Goal: Task Accomplishment & Management: Manage account settings

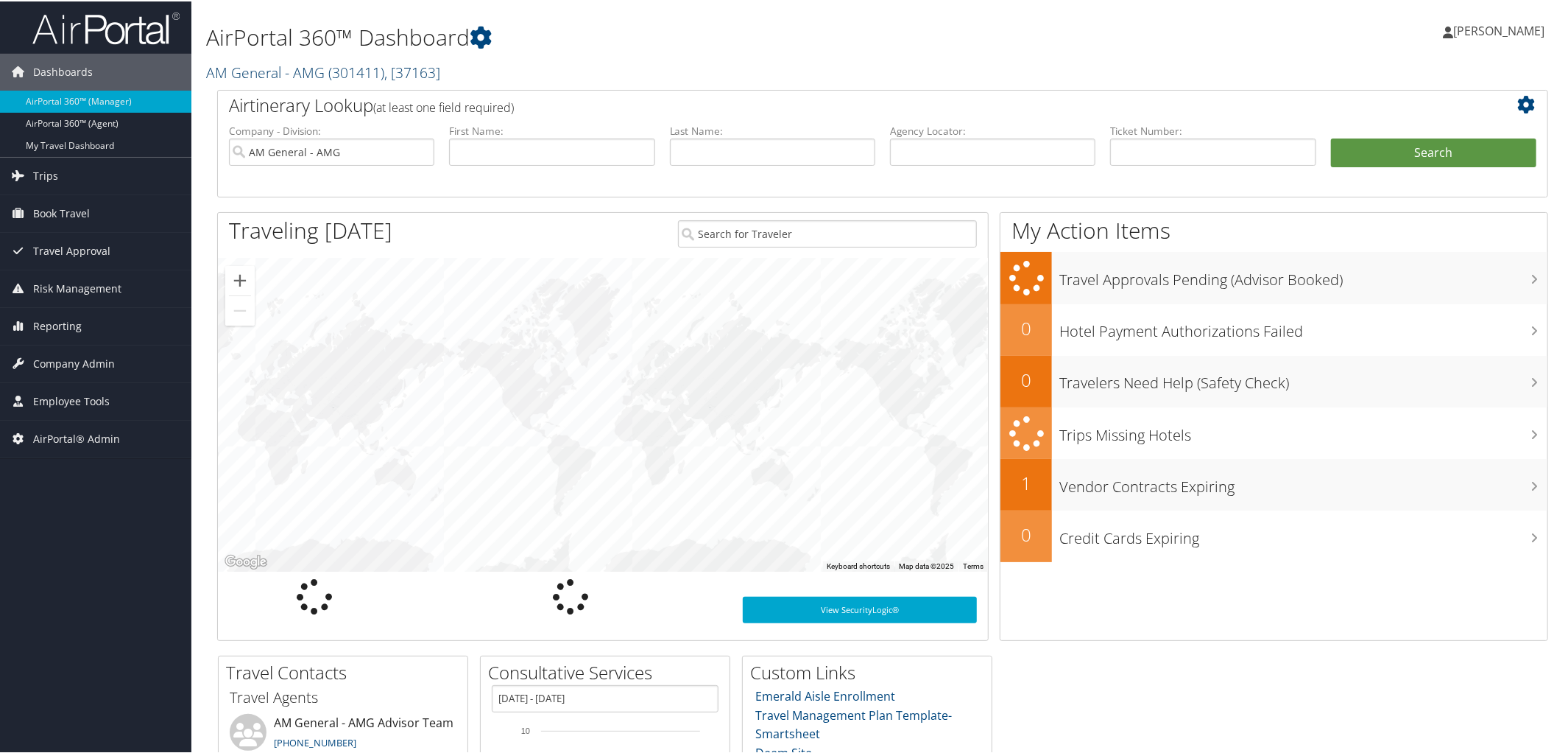
click at [283, 66] on link "AM General - AMG ( 301411 ) , [ 37163 ]" at bounding box center [323, 70] width 234 height 19
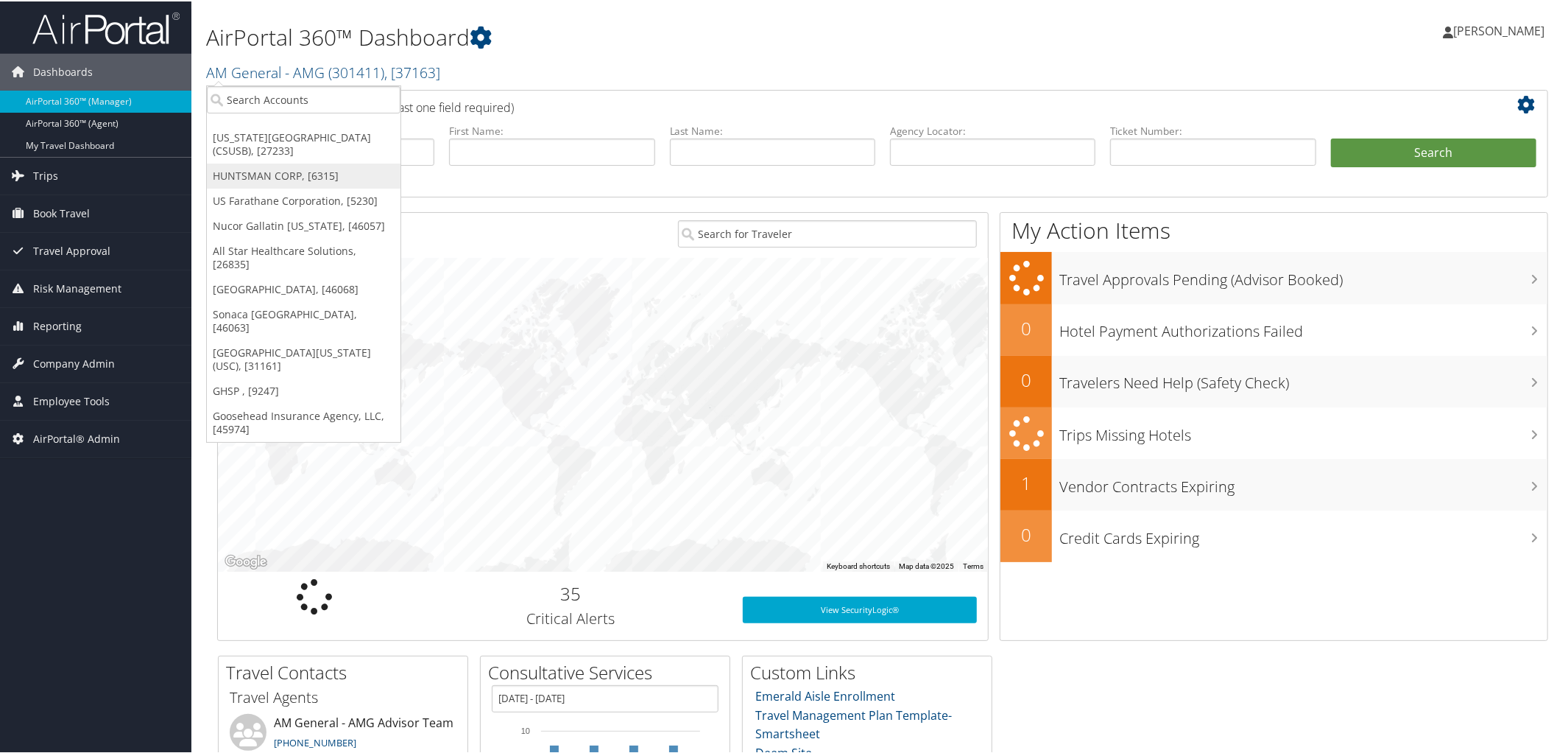
click at [261, 170] on link "HUNTSMAN CORP, [6315]" at bounding box center [303, 174] width 193 height 25
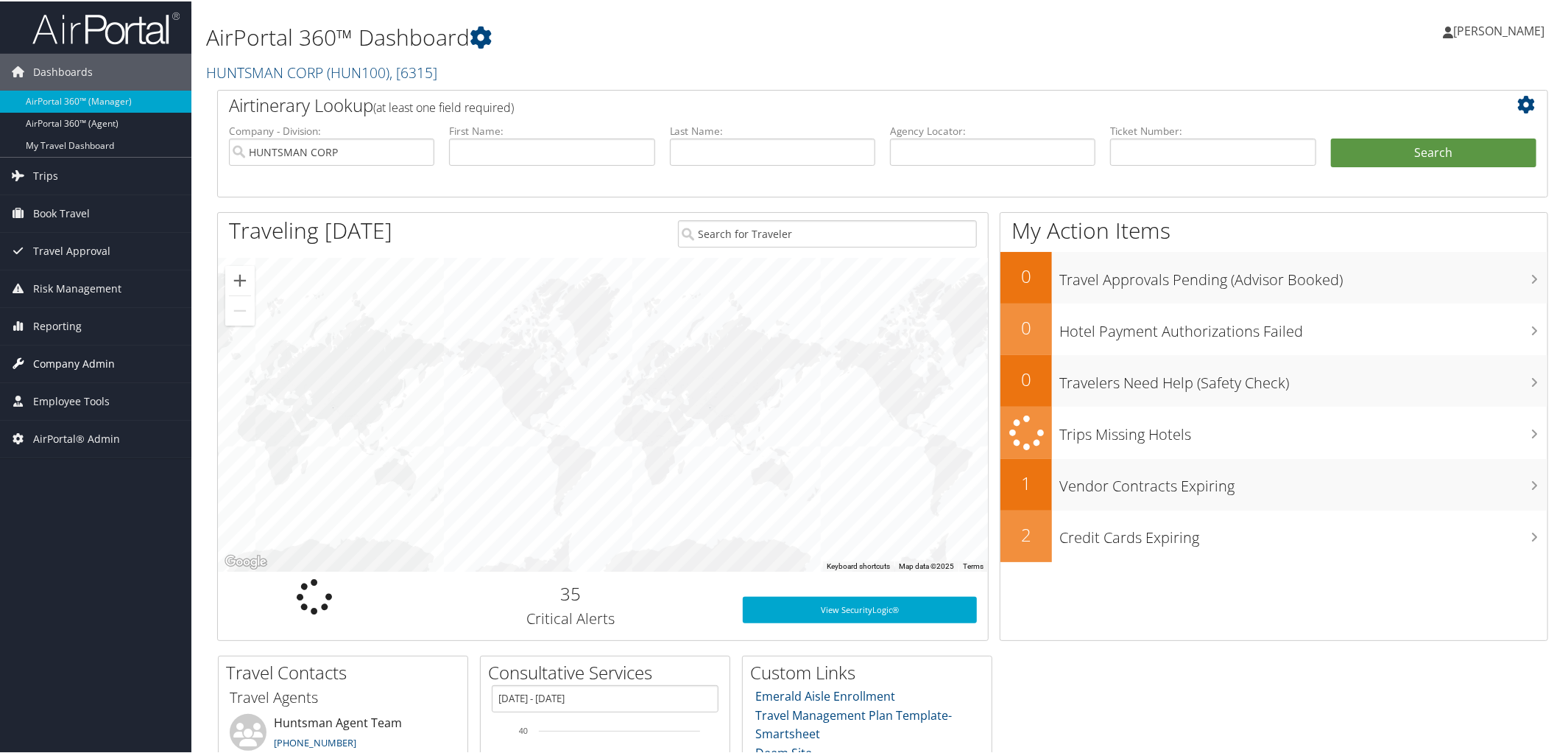
click at [56, 363] on span "Company Admin" at bounding box center [74, 362] width 81 height 37
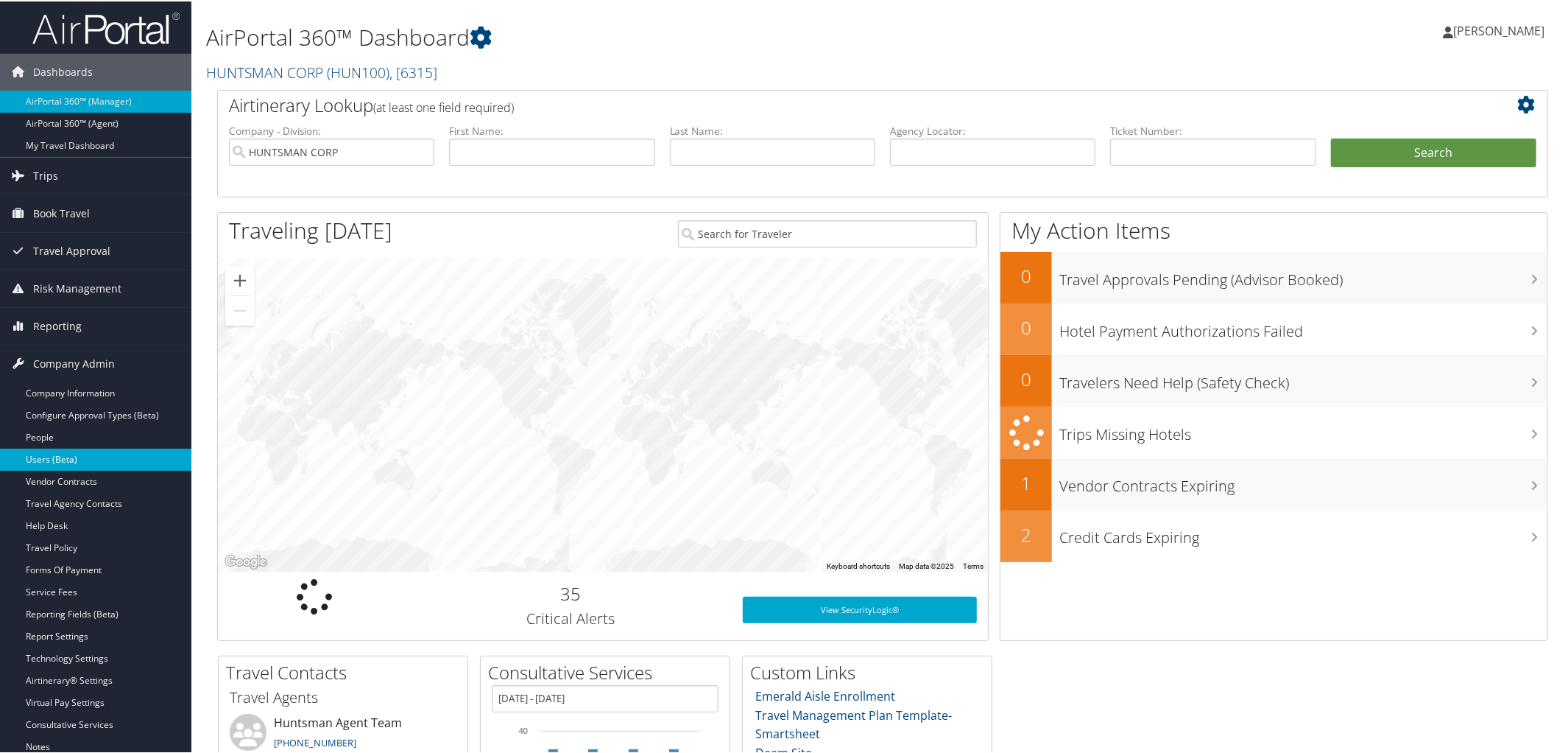
click at [40, 469] on link "Users (Beta)" at bounding box center [95, 458] width 192 height 22
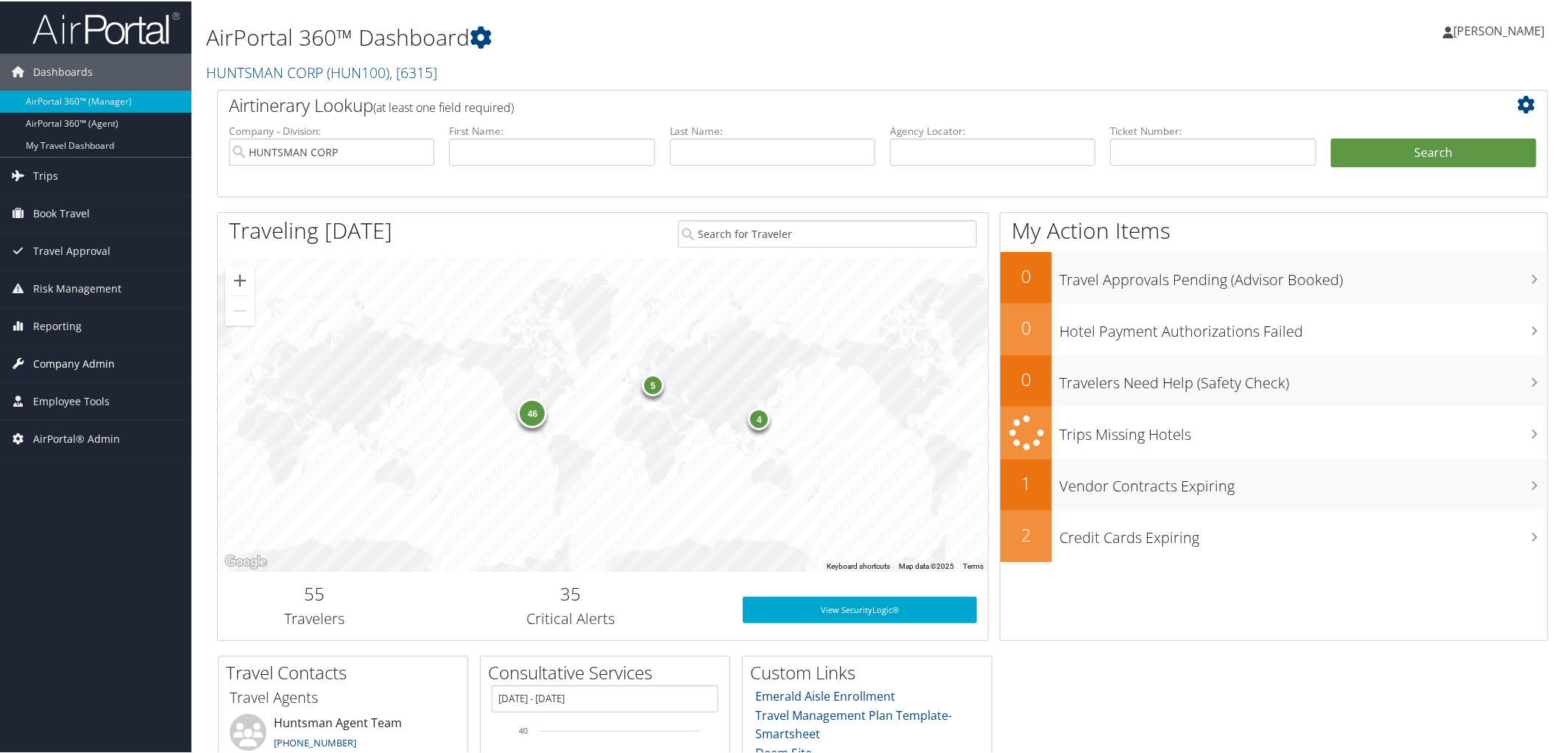
click at [74, 362] on span "Company Admin" at bounding box center [74, 362] width 81 height 37
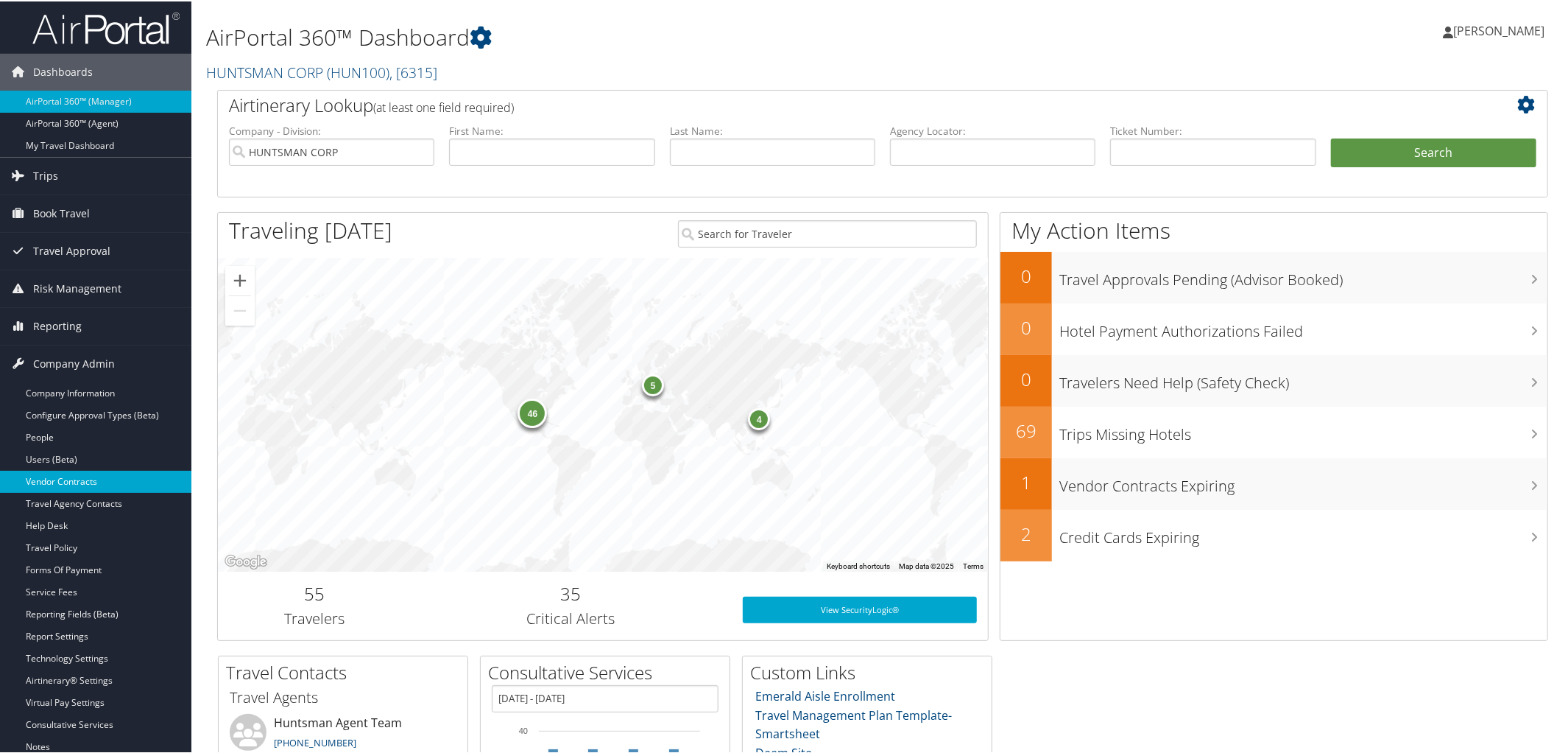
click at [78, 474] on link "Vendor Contracts" at bounding box center [95, 481] width 192 height 22
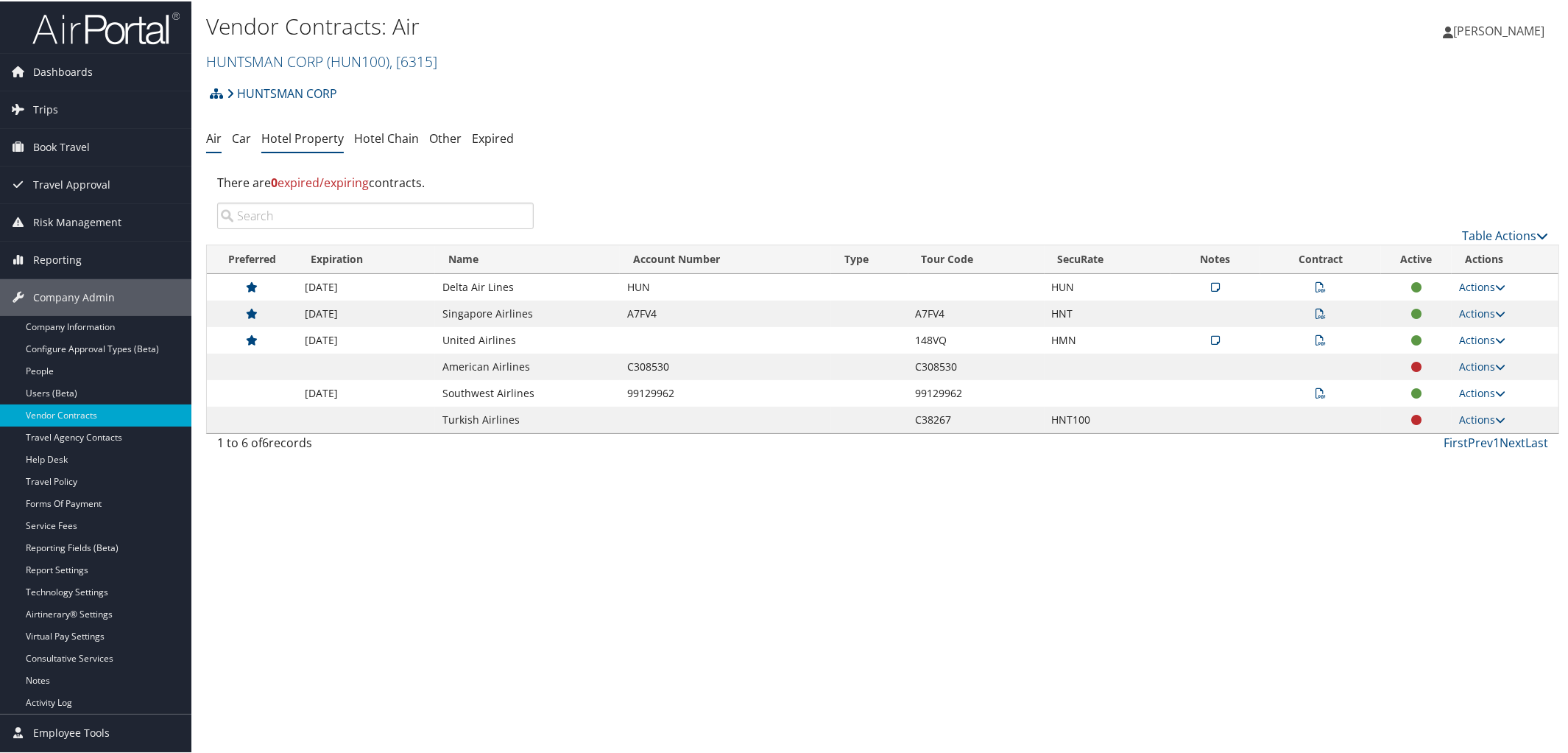
click at [294, 132] on link "Hotel Property" at bounding box center [302, 136] width 82 height 16
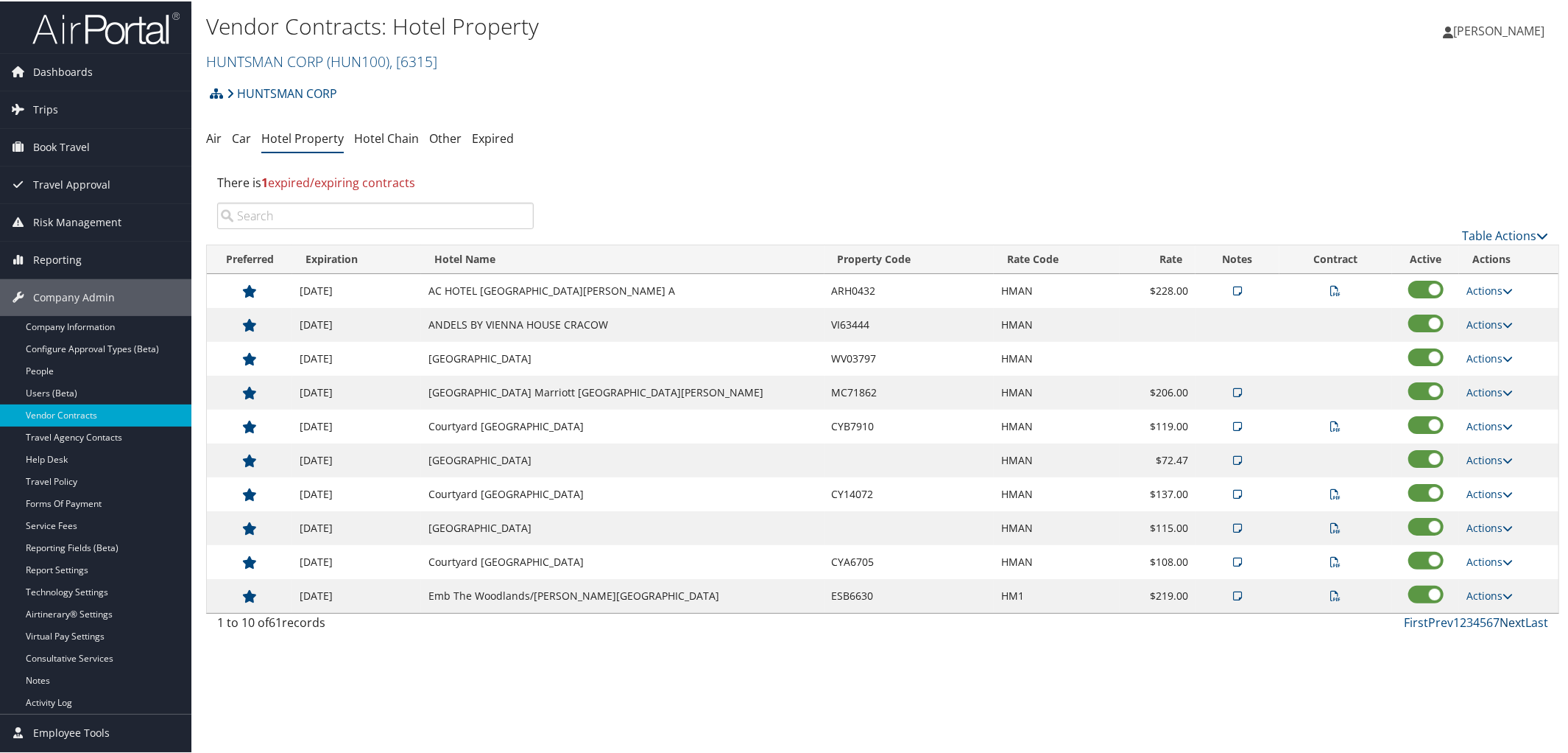
click at [1500, 623] on link "Next" at bounding box center [1512, 621] width 26 height 16
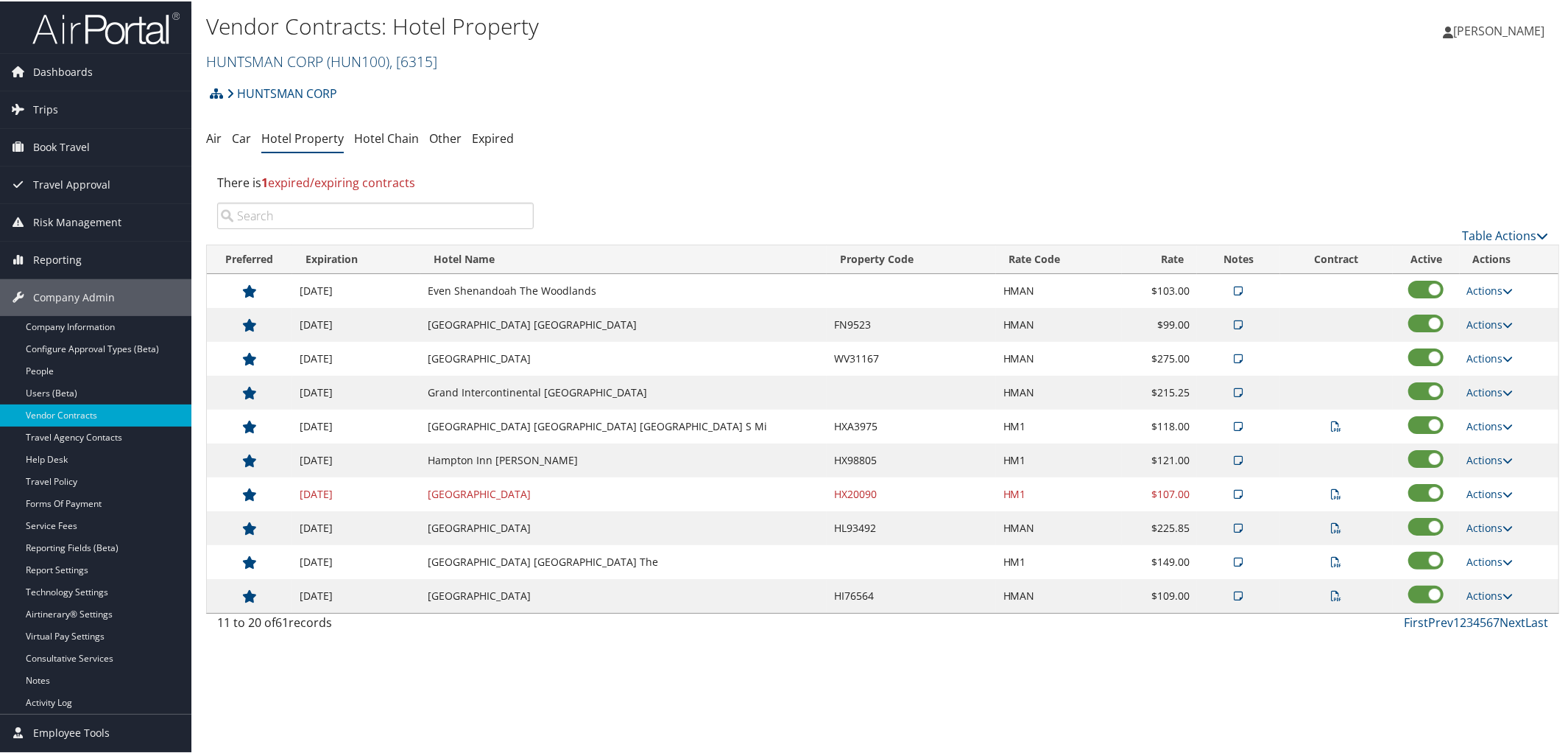
click at [298, 56] on link "HUNTSMAN CORP ( HUN100 ) , [ 6315 ]" at bounding box center [322, 59] width 231 height 19
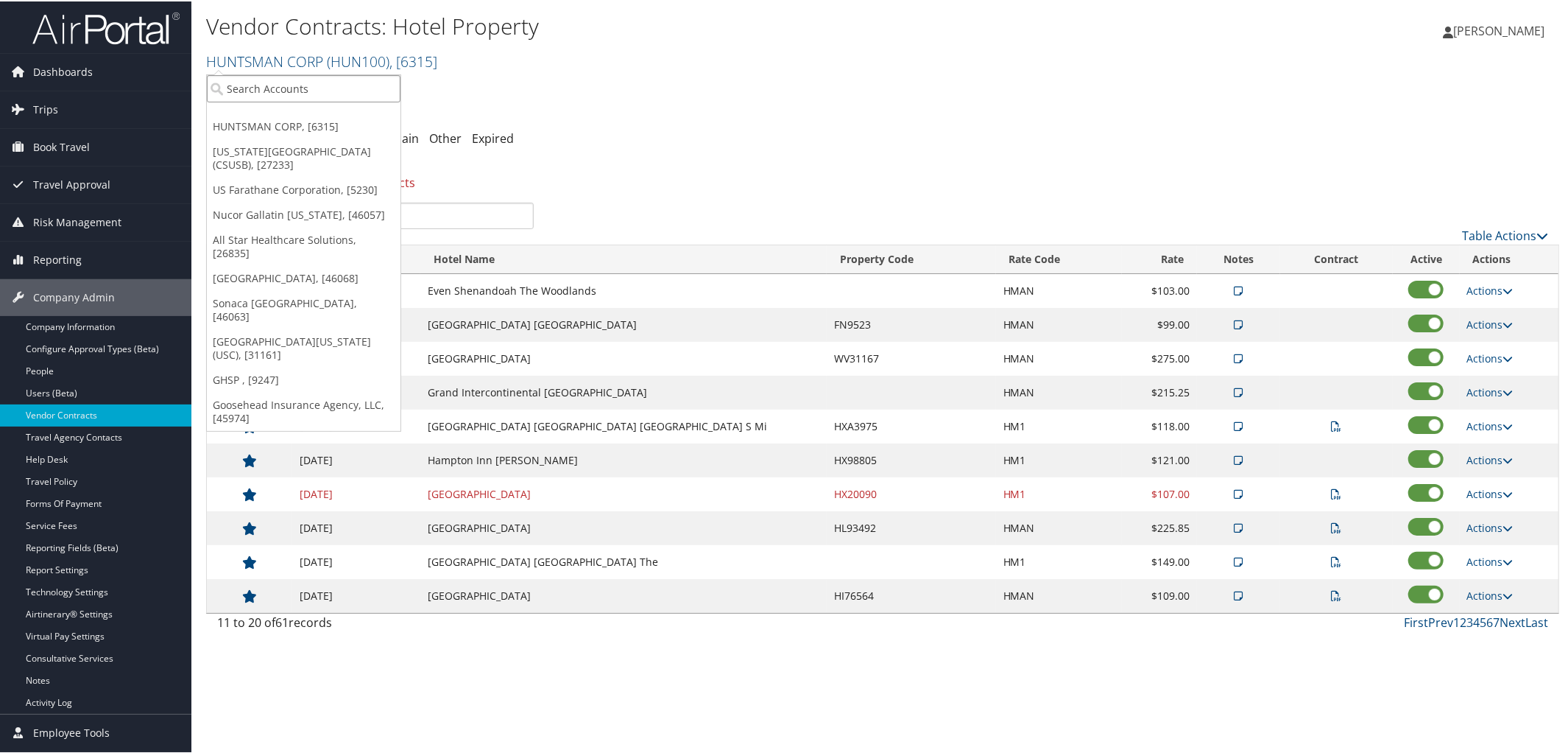
click at [302, 76] on input "search" at bounding box center [303, 87] width 193 height 27
type input "medical link"
click at [301, 119] on div "Medical Link (301968), [45209]" at bounding box center [305, 114] width 213 height 13
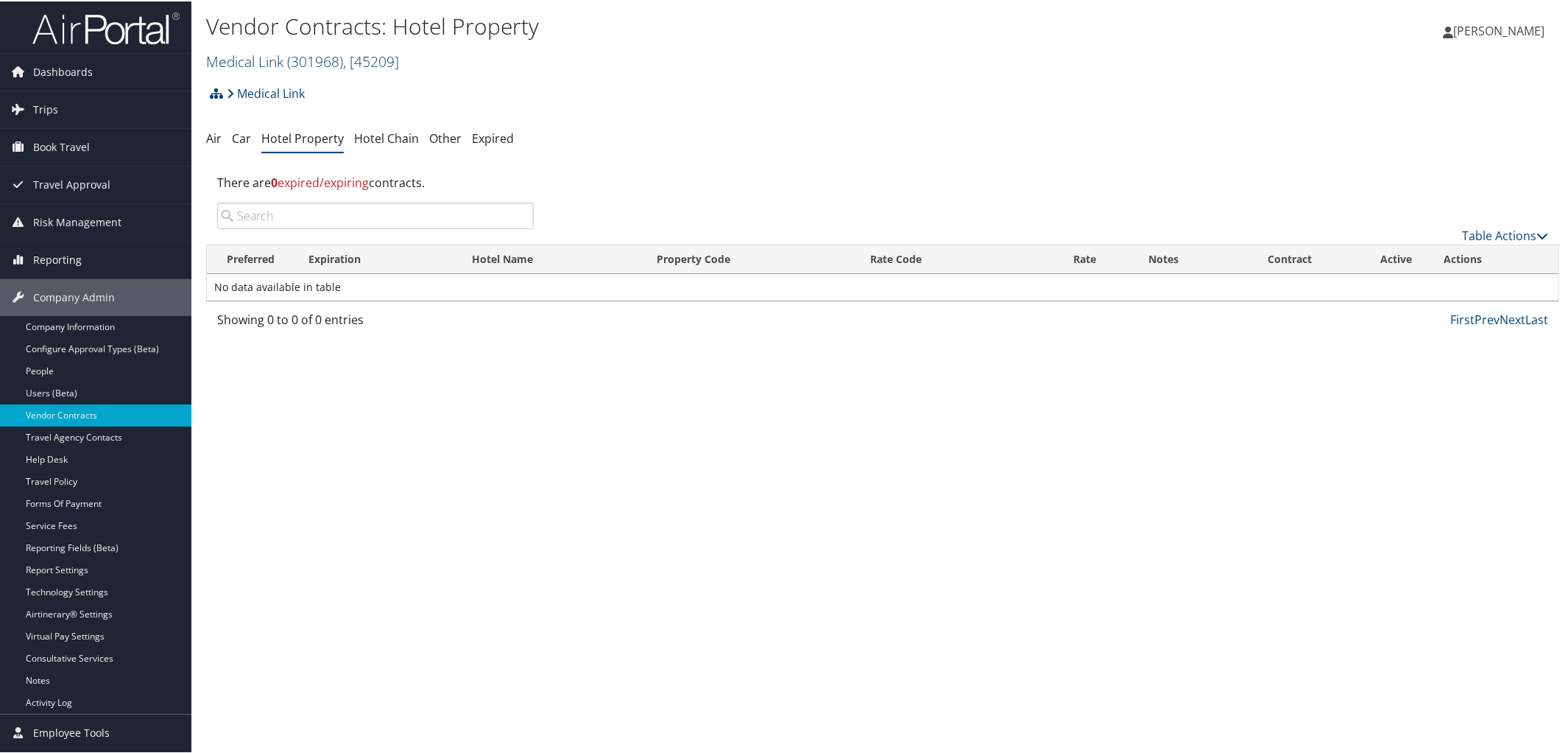
click at [307, 52] on span "( 301968 )" at bounding box center [315, 59] width 56 height 19
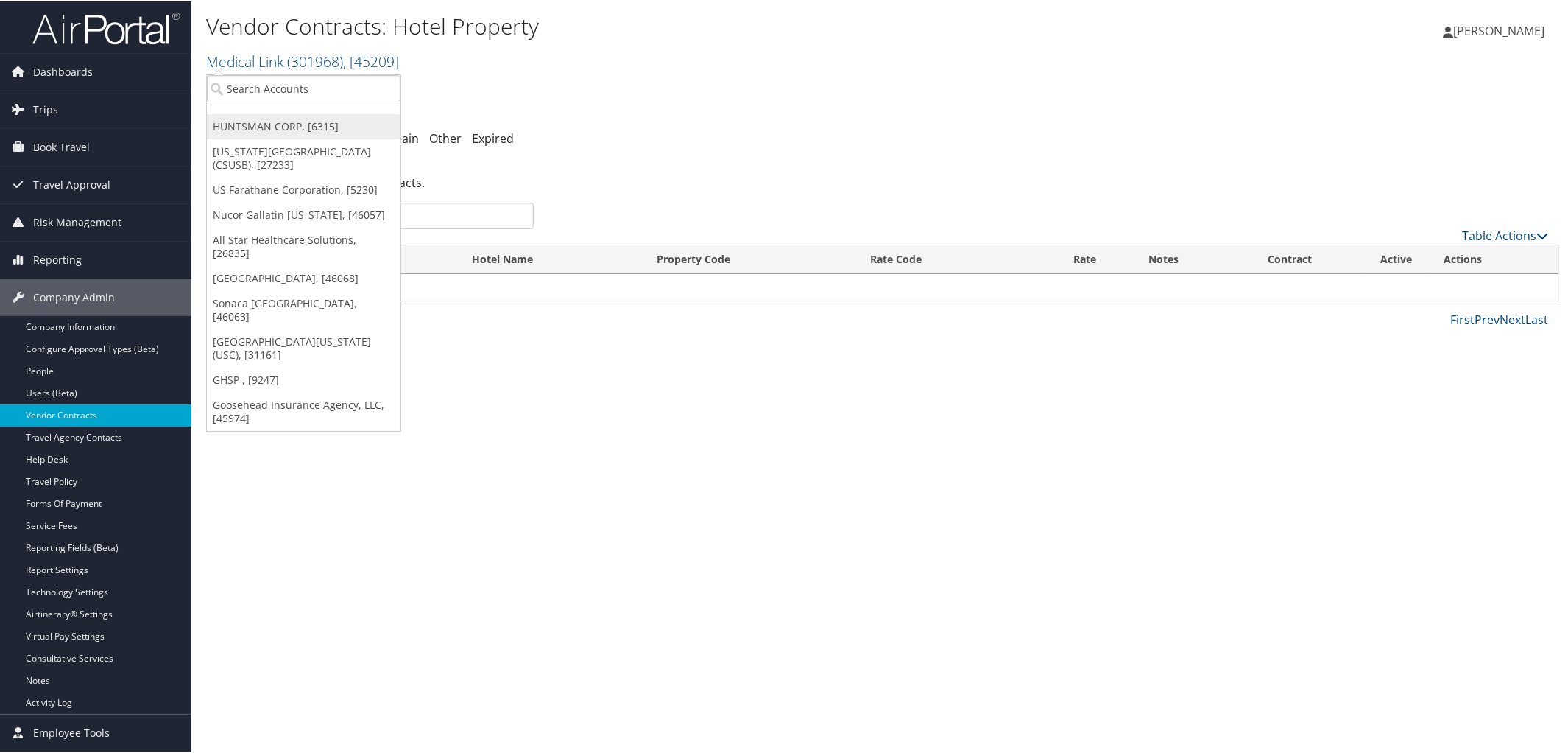
click at [258, 122] on link "HUNTSMAN CORP, [6315]" at bounding box center [303, 125] width 193 height 25
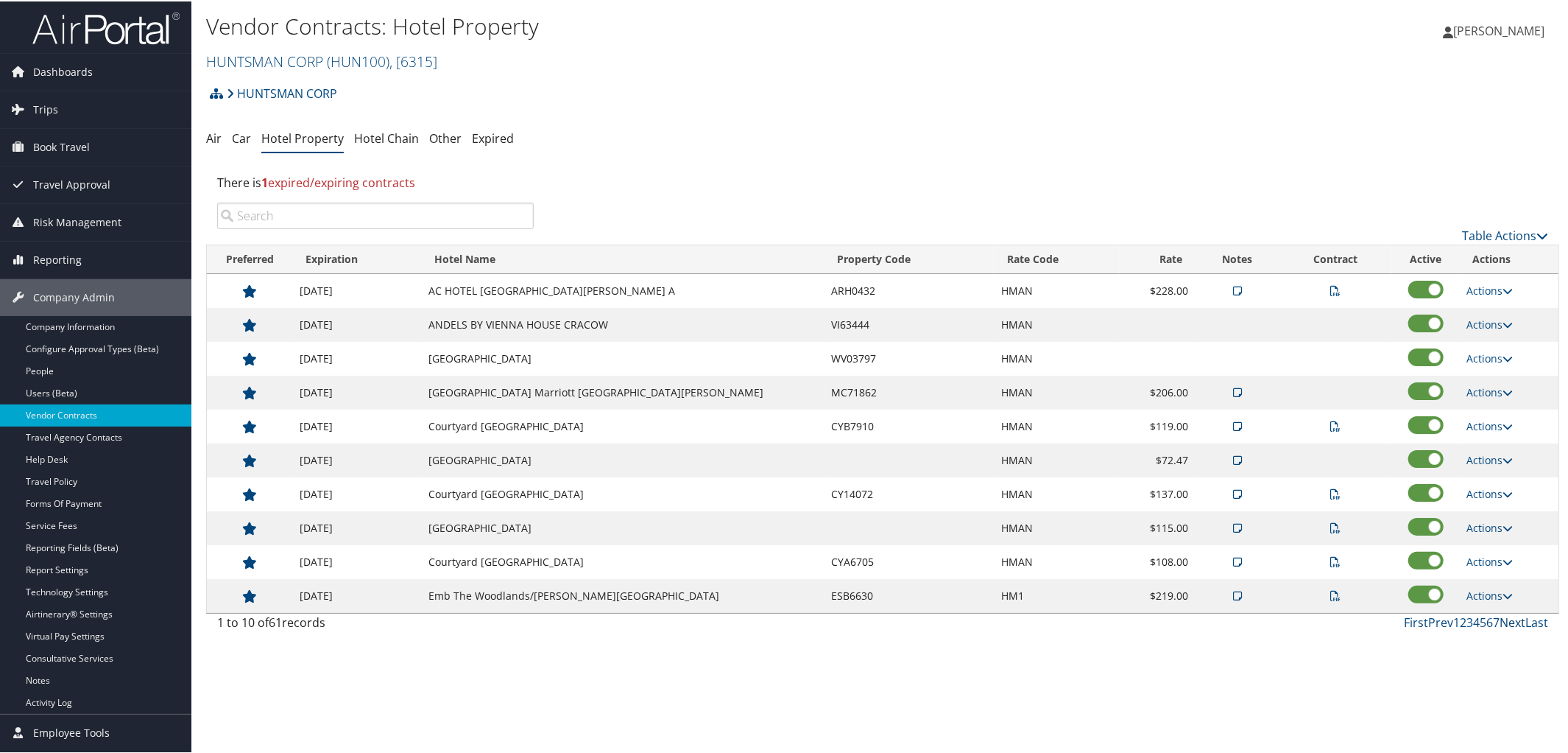
click at [1506, 622] on link "Next" at bounding box center [1512, 621] width 26 height 16
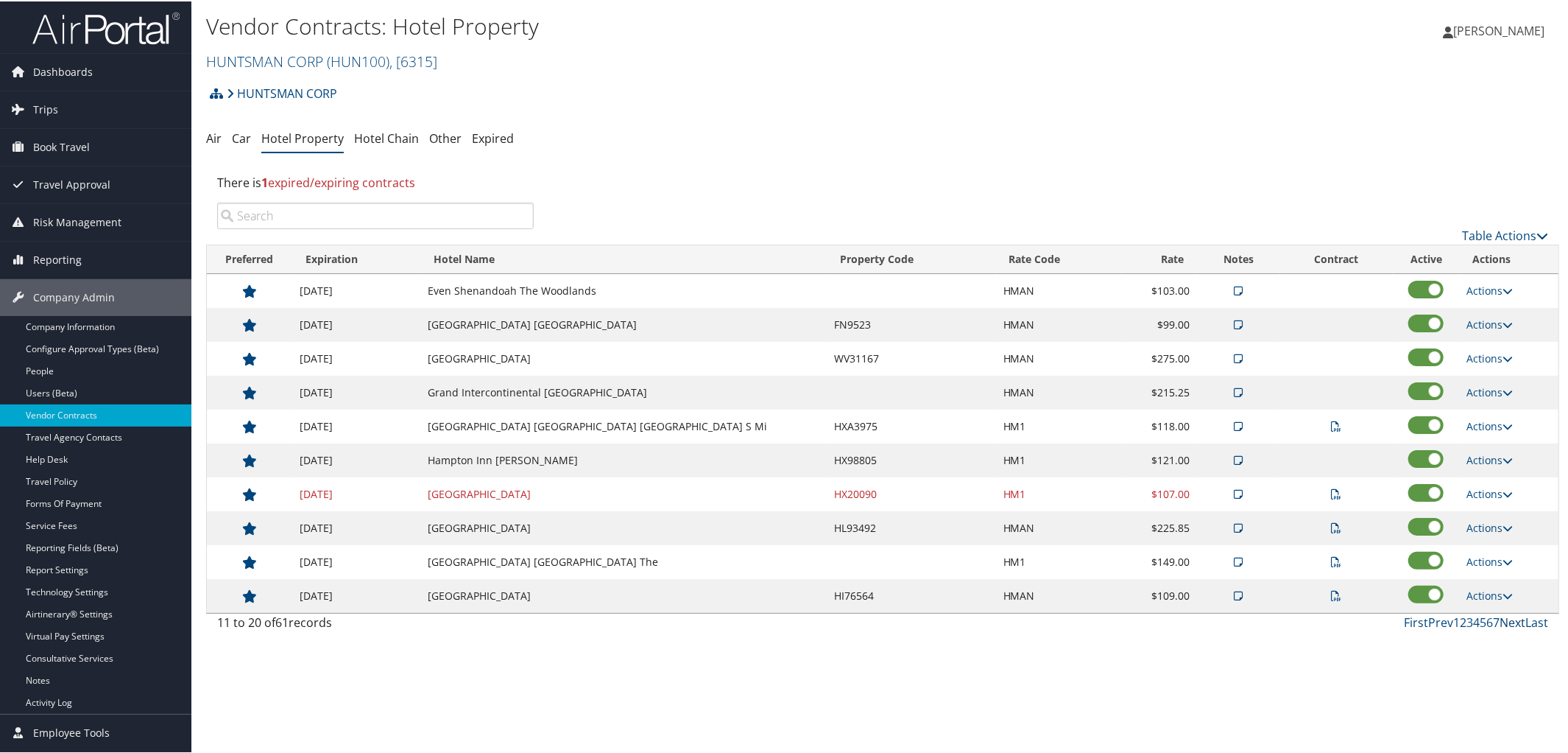
click at [1506, 622] on link "Next" at bounding box center [1512, 621] width 26 height 16
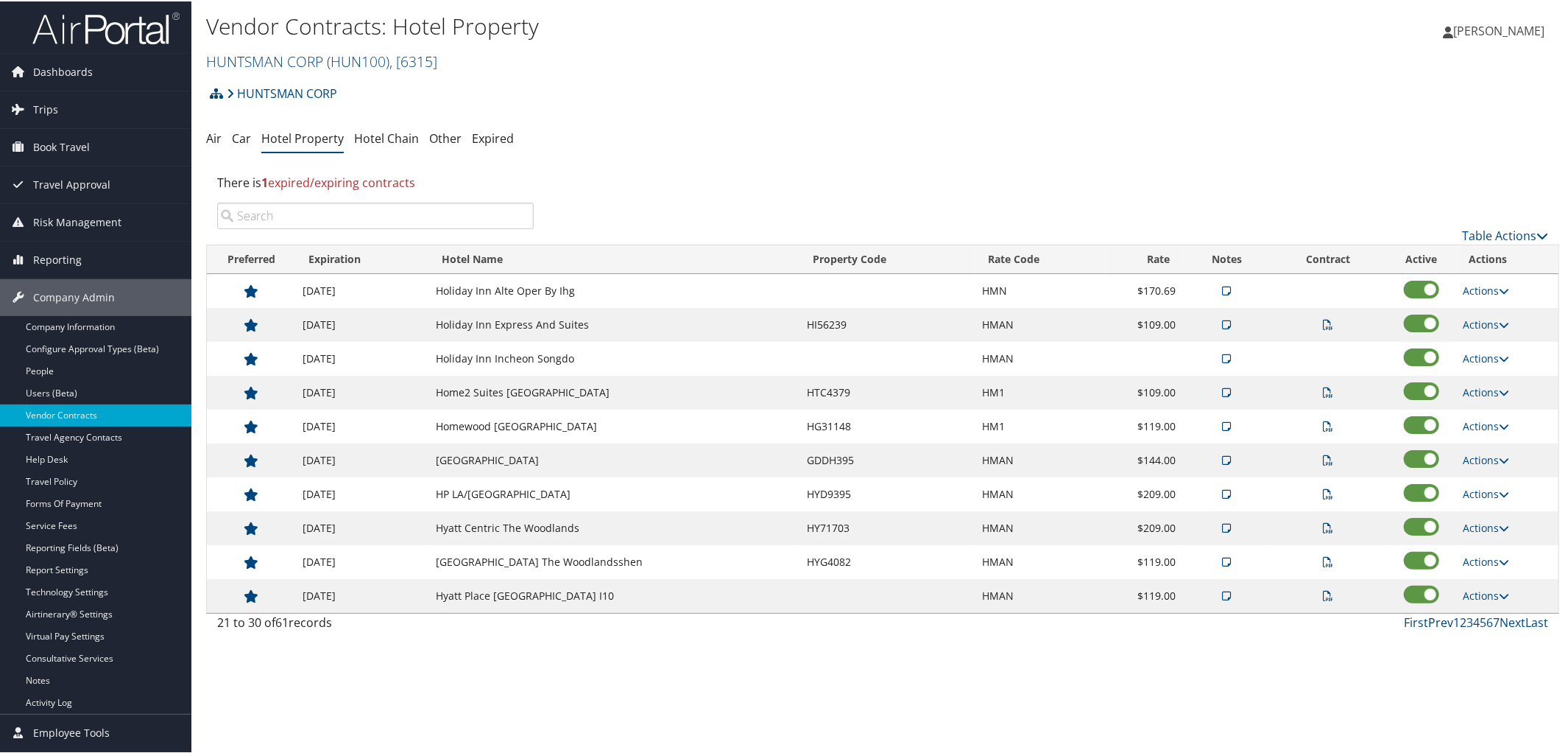
click at [1430, 625] on link "Prev" at bounding box center [1440, 621] width 25 height 16
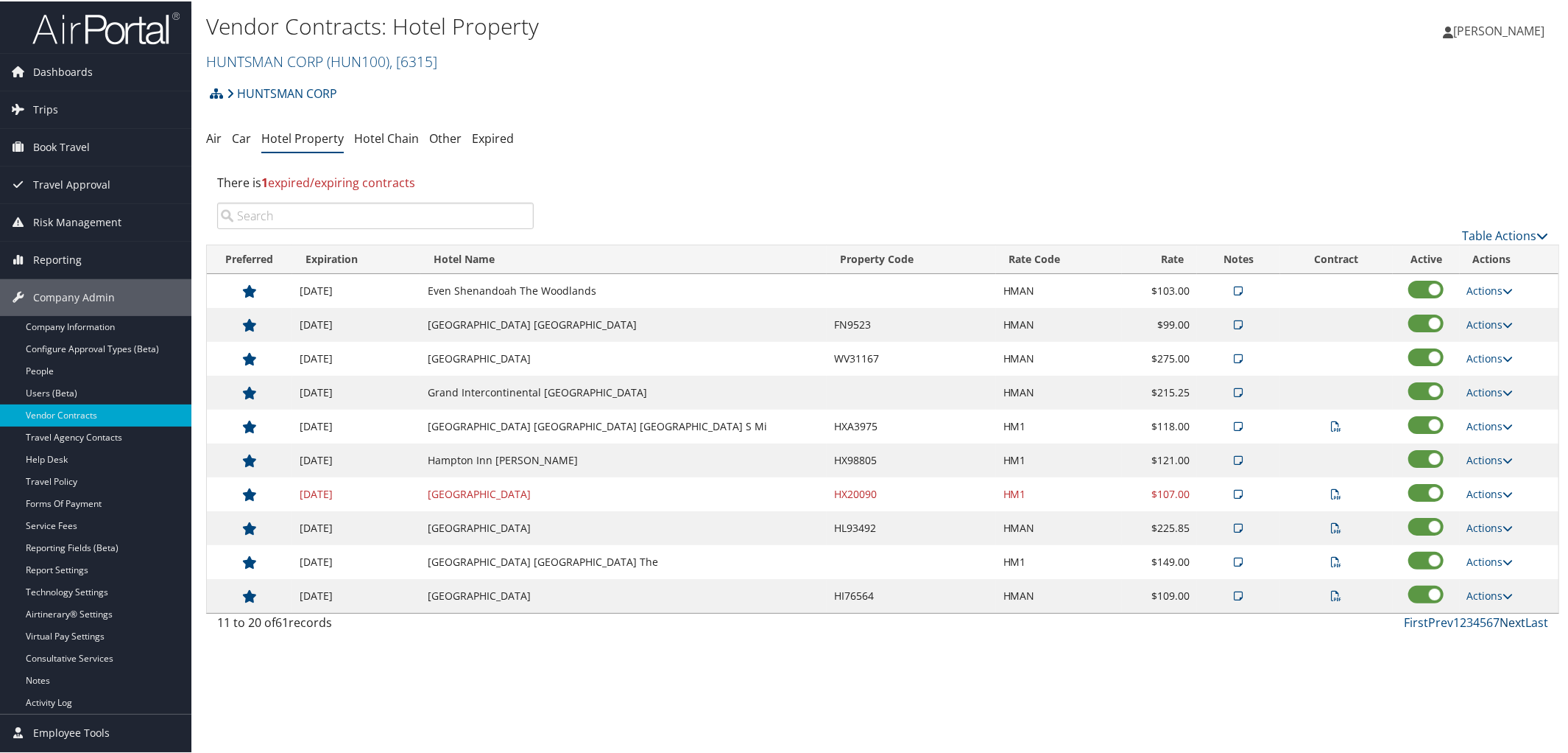
click at [1510, 628] on link "Next" at bounding box center [1512, 621] width 26 height 16
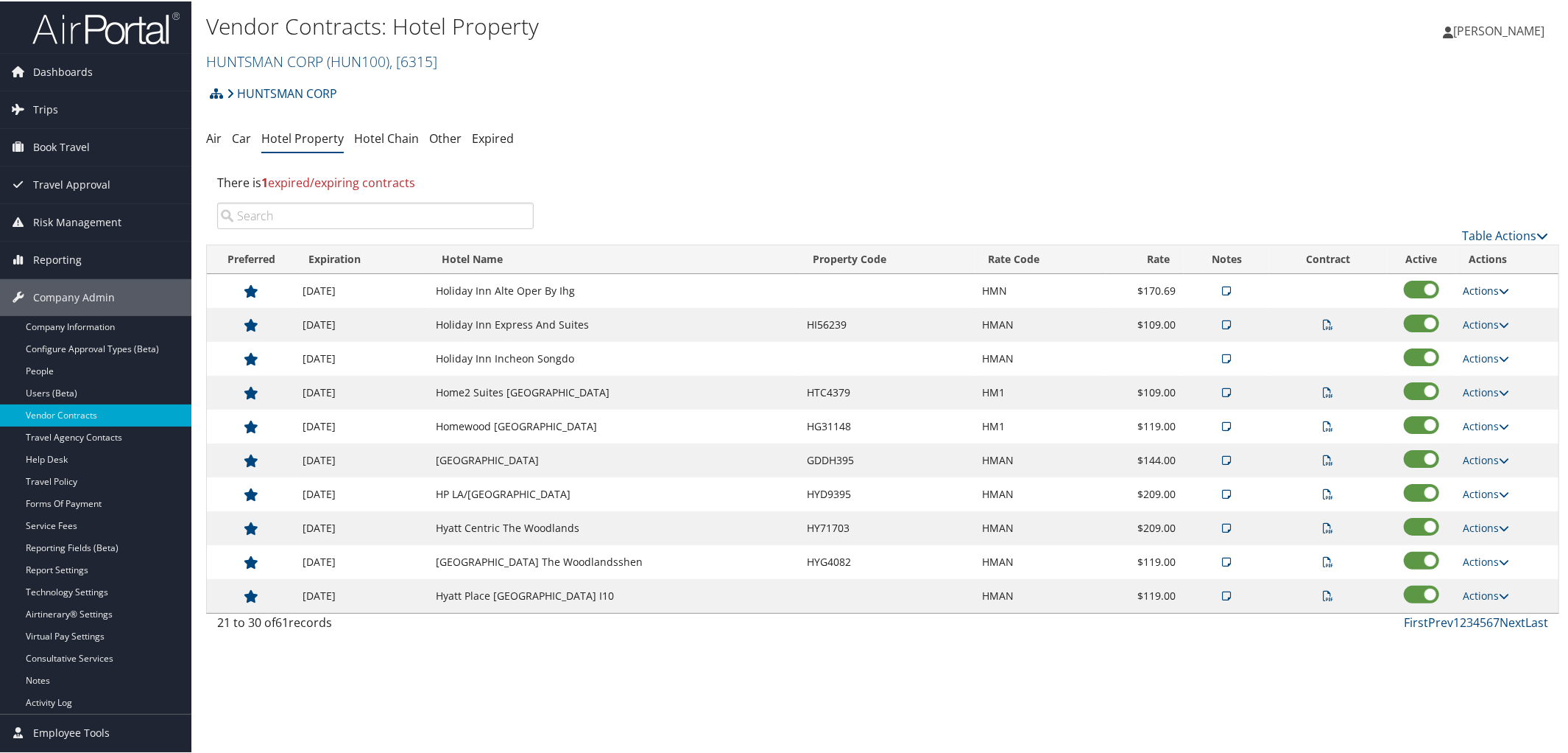
click at [1500, 290] on icon at bounding box center [1504, 289] width 10 height 10
click at [1494, 340] on link "Edit" at bounding box center [1499, 336] width 80 height 25
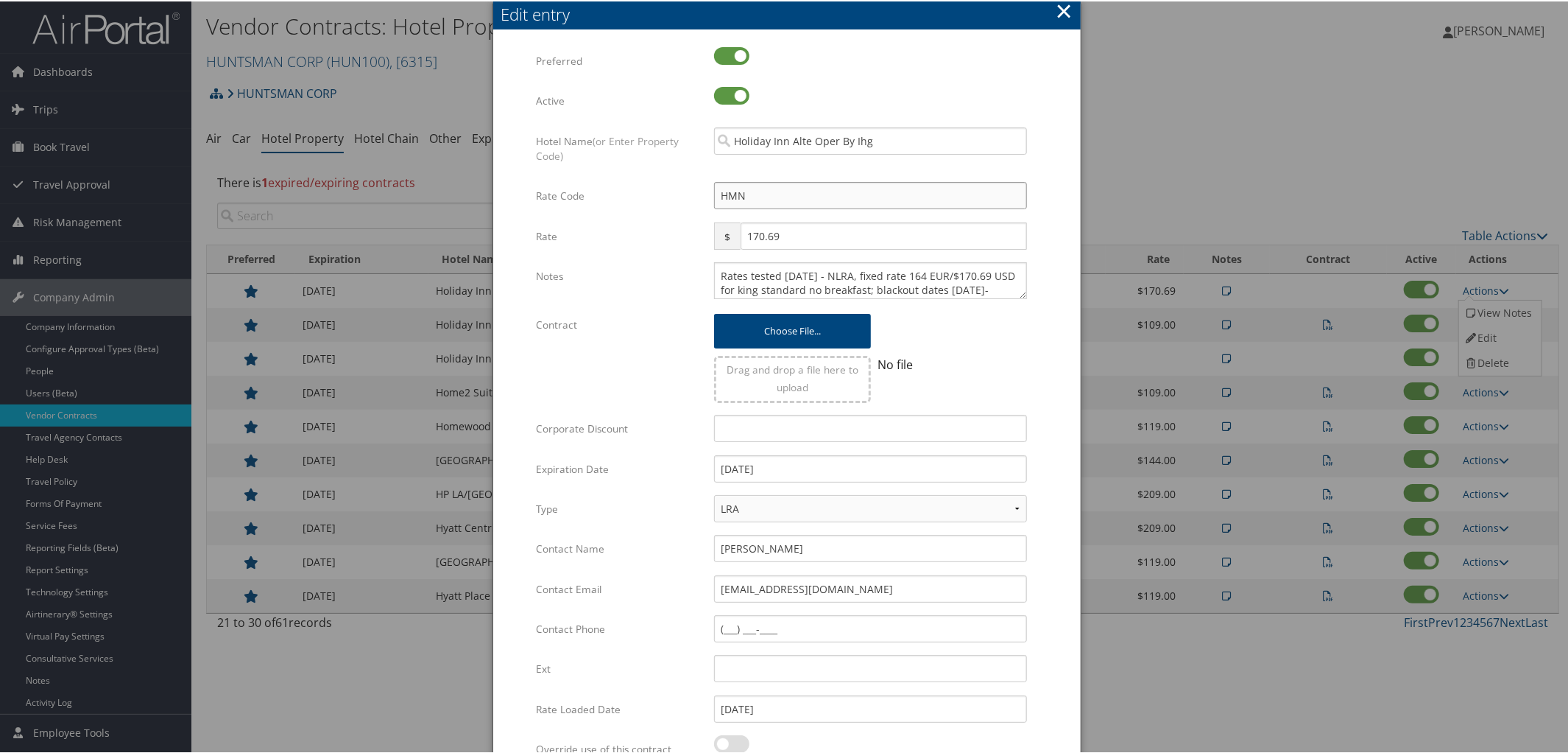
click at [763, 193] on input "HMN" at bounding box center [871, 194] width 313 height 27
type input "HM"
checkbox input "true"
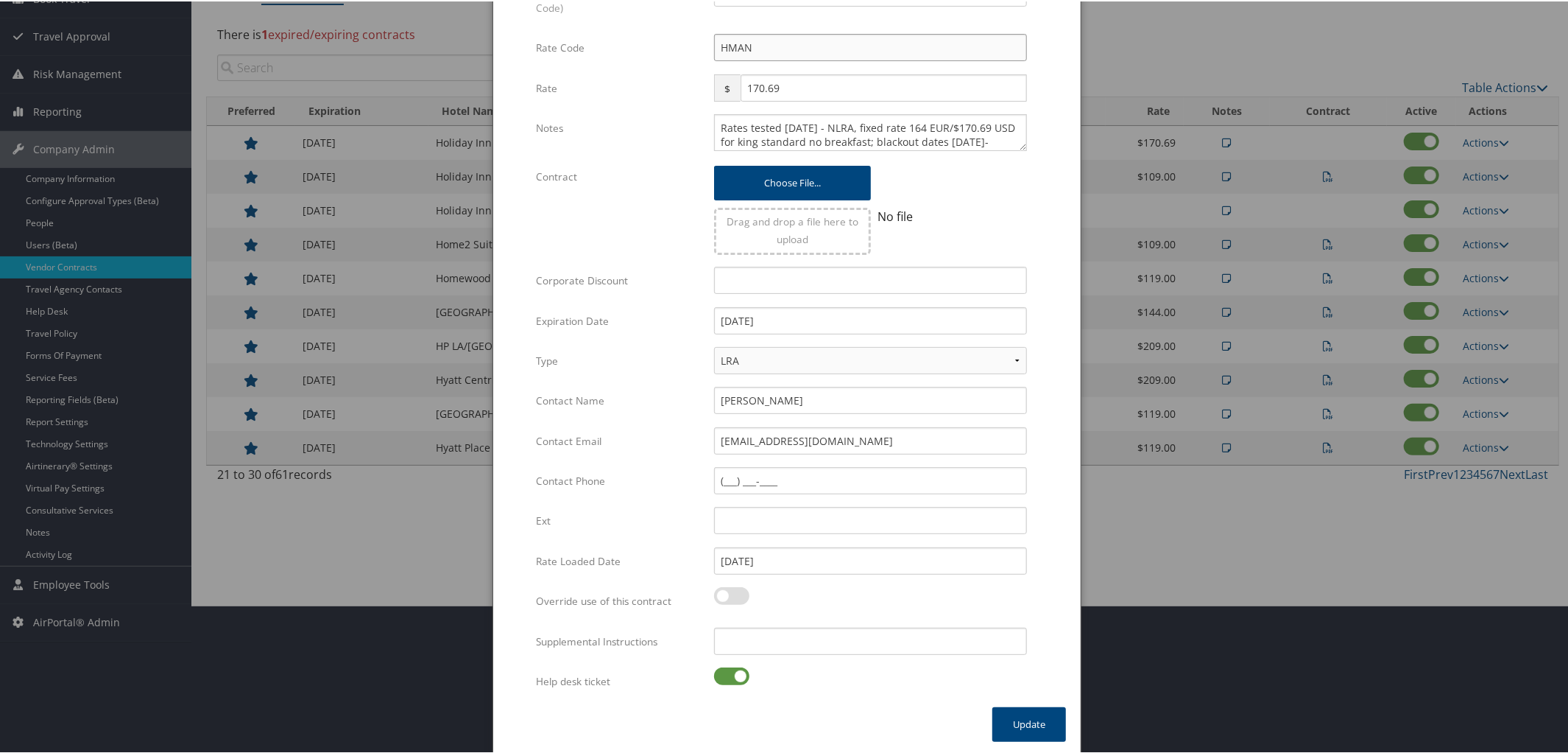
scroll to position [149, 0]
type input "HMAN"
click at [715, 671] on label at bounding box center [732, 673] width 35 height 18
click at [721, 671] on input "checkbox" at bounding box center [726, 676] width 9 height 9
checkbox input "false"
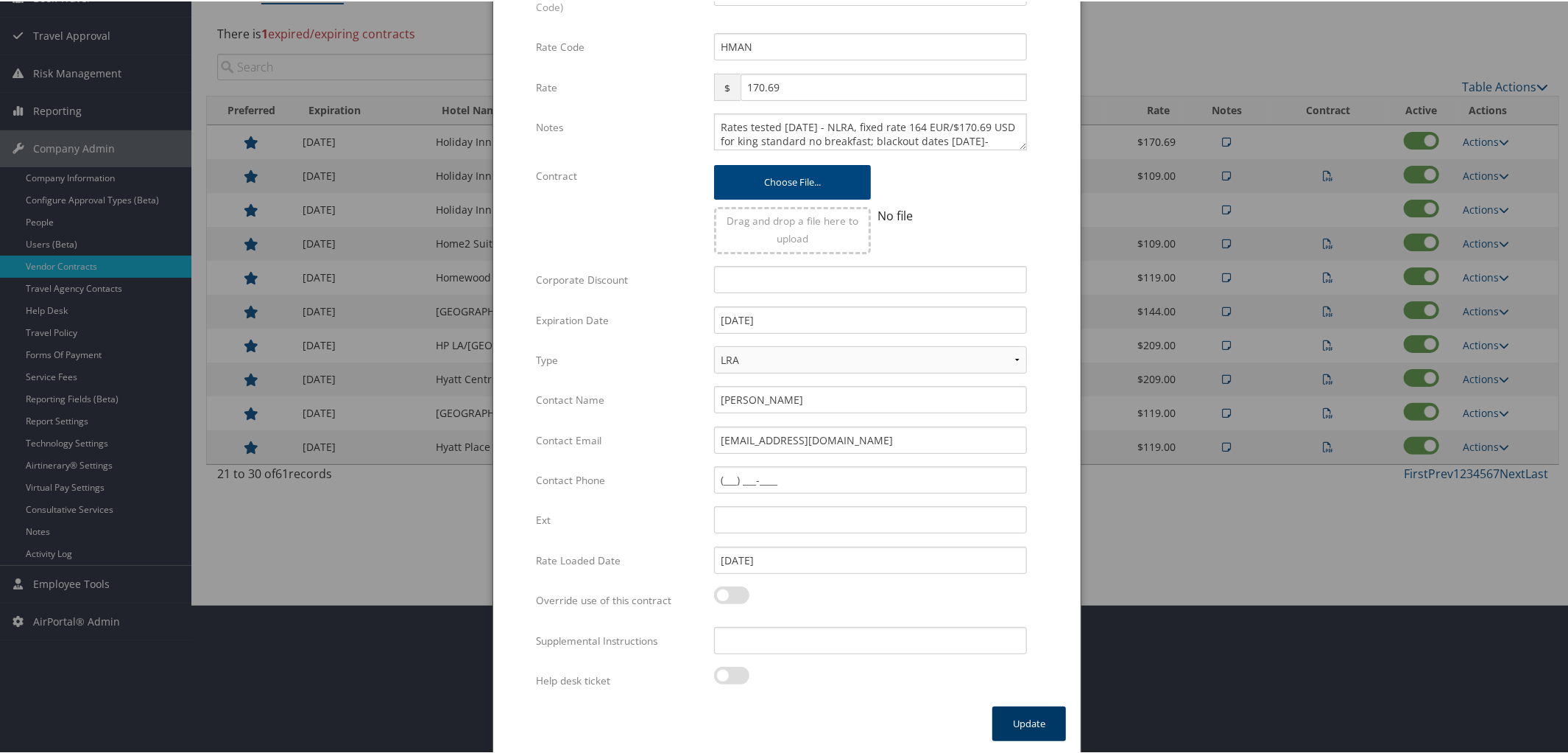
click at [1026, 722] on button "Update" at bounding box center [1029, 722] width 74 height 34
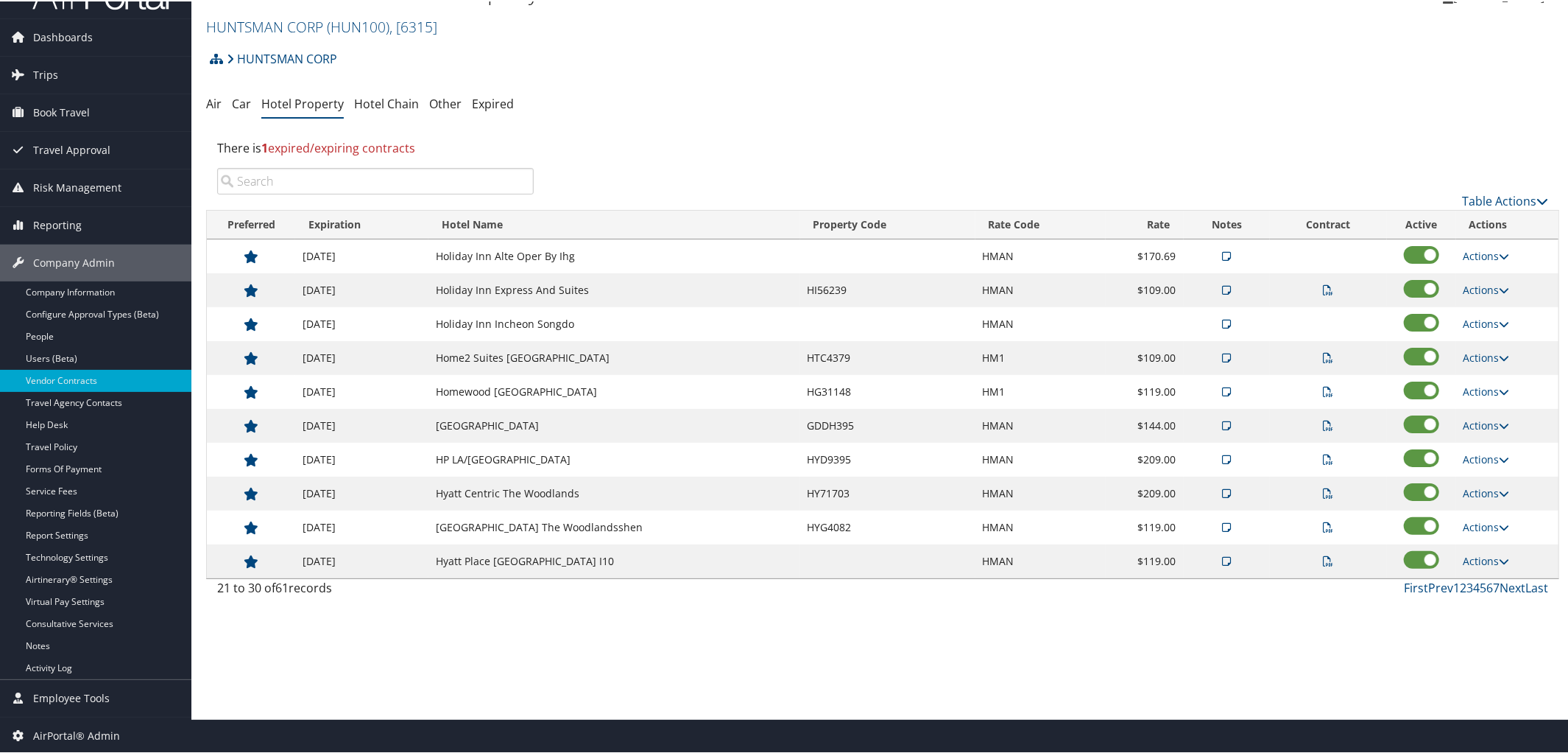
scroll to position [0, 0]
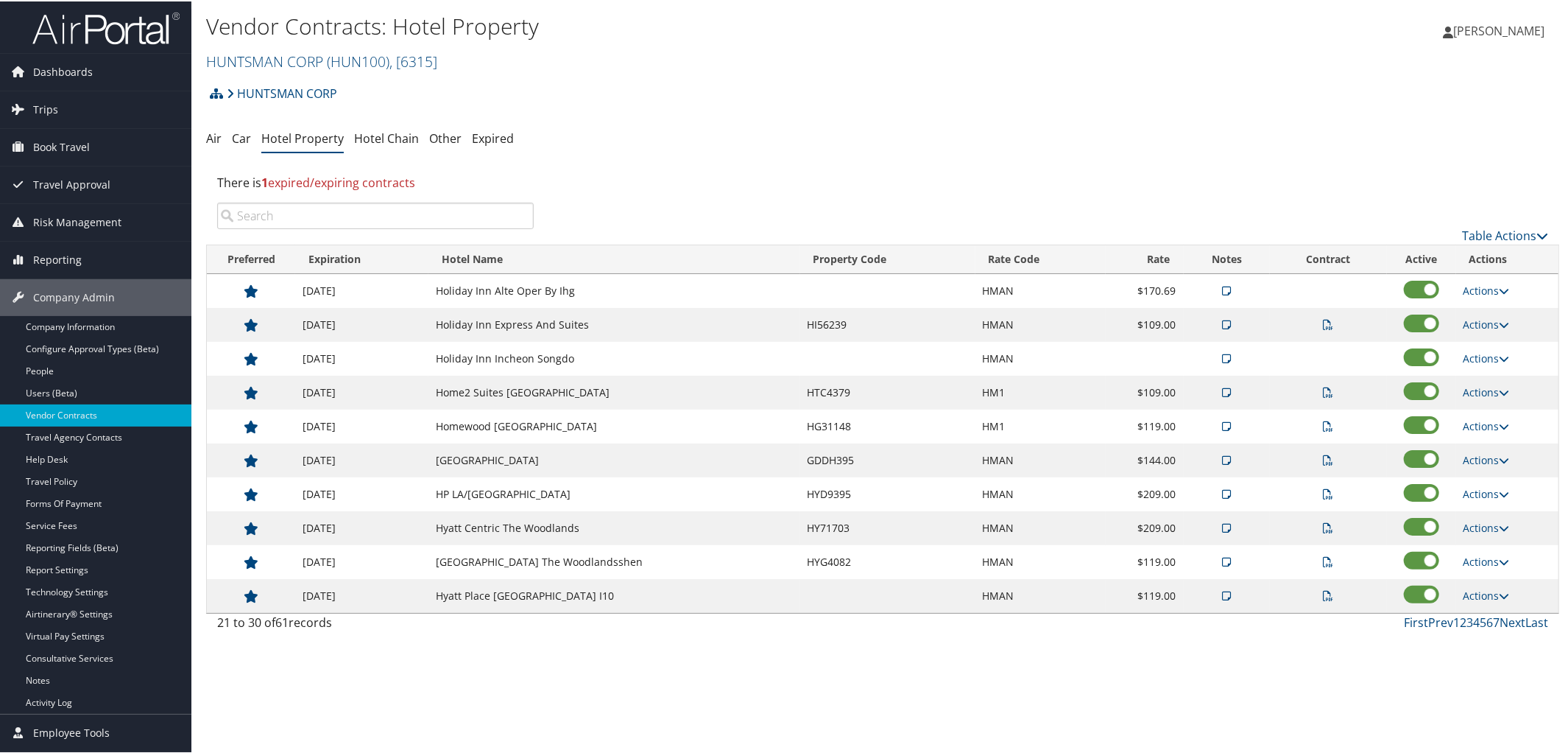
click at [1470, 24] on span "[PERSON_NAME]" at bounding box center [1499, 29] width 92 height 16
click at [1409, 266] on link "Sign Out" at bounding box center [1460, 265] width 164 height 25
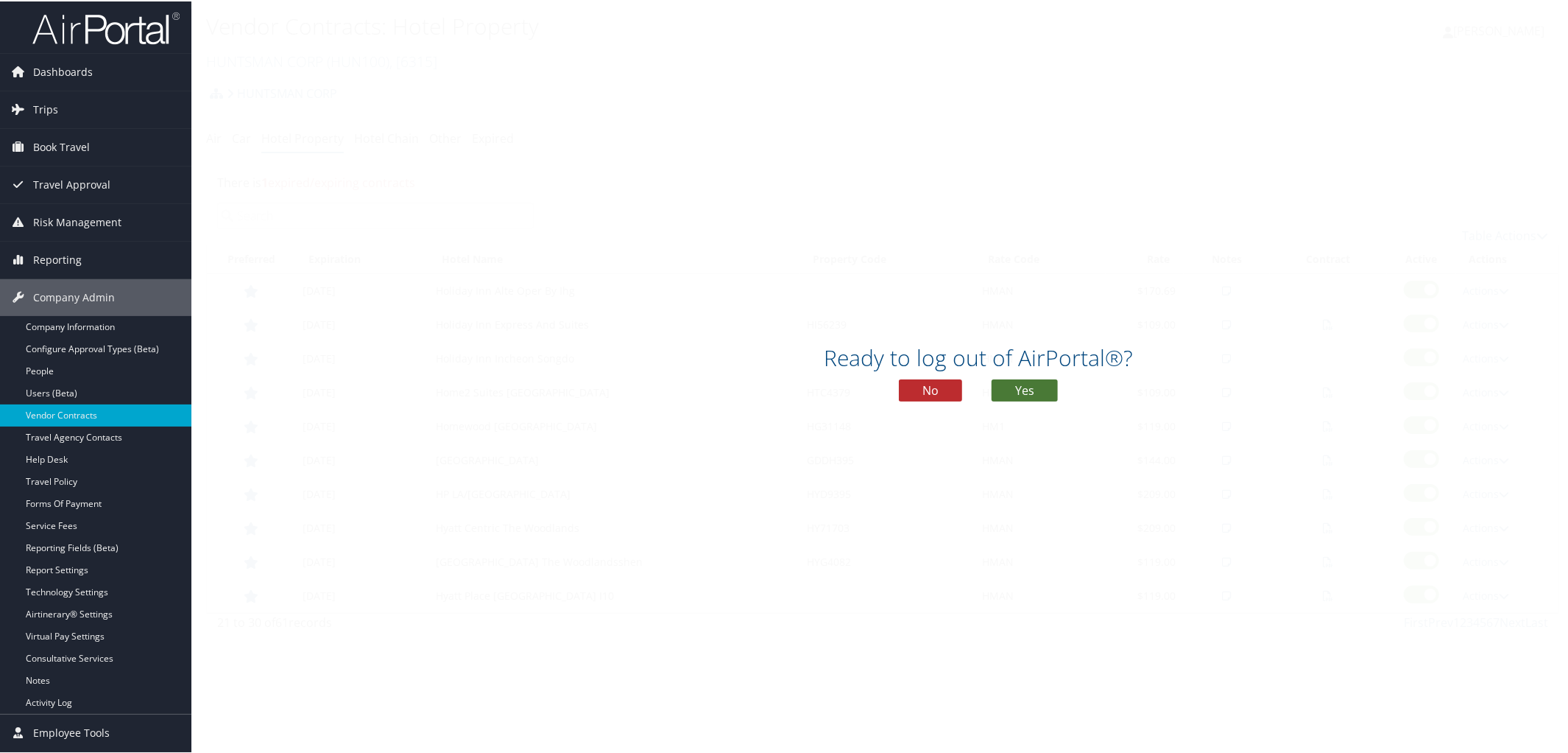
click at [1031, 388] on button "Yes" at bounding box center [1025, 389] width 67 height 22
